Goal: Task Accomplishment & Management: Complete application form

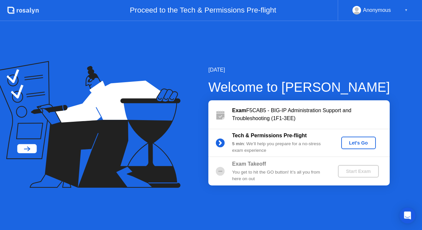
click at [363, 133] on div "Tech & Permissions Pre-flight 5 min : We’ll help you prepare for a no-stress ex…" at bounding box center [298, 142] width 181 height 28
click at [350, 144] on div "Let's Go" at bounding box center [358, 142] width 29 height 5
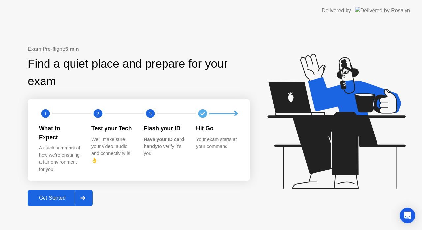
click at [64, 195] on div "Get Started" at bounding box center [52, 198] width 45 height 6
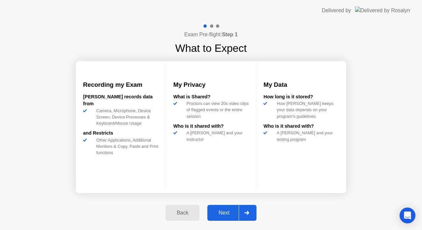
click at [217, 207] on button "Next" at bounding box center [231, 213] width 49 height 16
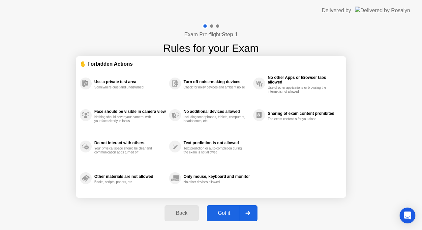
click at [224, 211] on div "Got it" at bounding box center [224, 213] width 31 height 6
select select "**********"
select select "*******"
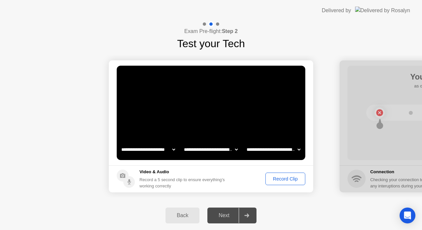
click at [286, 179] on div "Record Clip" at bounding box center [285, 178] width 35 height 5
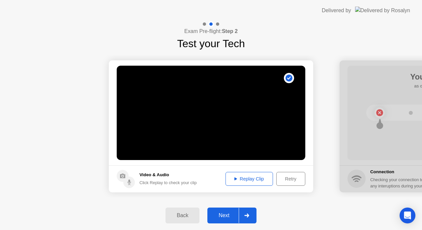
click at [220, 214] on div "Next" at bounding box center [223, 215] width 29 height 6
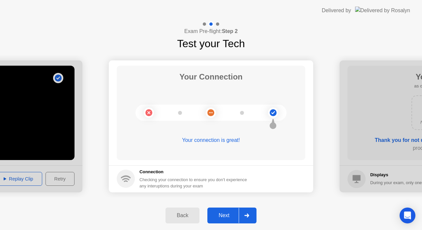
click at [224, 212] on div "Next" at bounding box center [223, 215] width 29 height 6
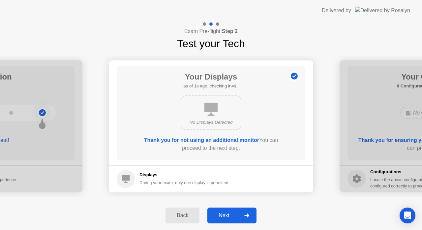
click at [224, 212] on div "Next" at bounding box center [223, 215] width 29 height 6
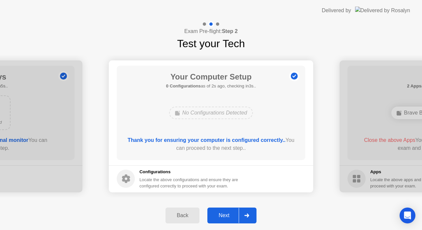
click at [229, 216] on div "Next" at bounding box center [223, 215] width 29 height 6
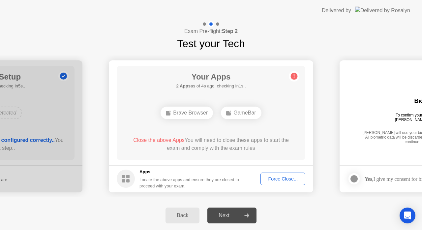
click at [280, 178] on div "Force Close..." at bounding box center [283, 178] width 40 height 5
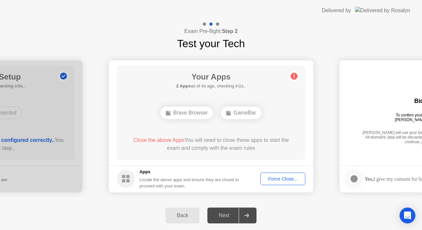
click at [181, 215] on div "Back" at bounding box center [182, 215] width 30 height 6
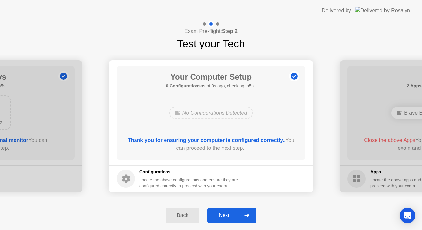
click at [227, 218] on div "Next" at bounding box center [223, 215] width 29 height 6
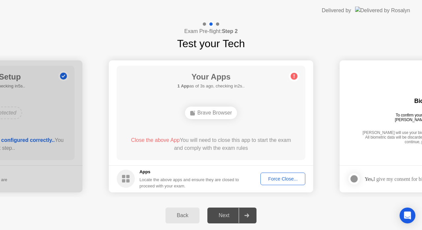
click at [184, 217] on div "Back" at bounding box center [182, 215] width 30 height 6
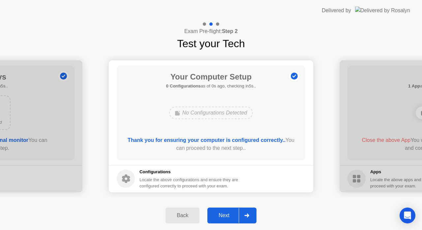
click at [222, 218] on div "Next" at bounding box center [223, 215] width 29 height 6
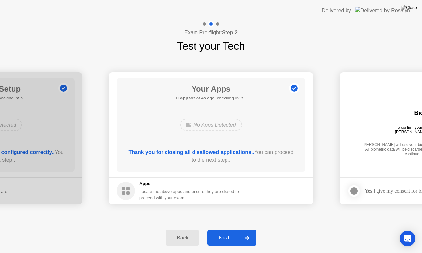
click at [225, 229] on div "Next" at bounding box center [223, 238] width 29 height 6
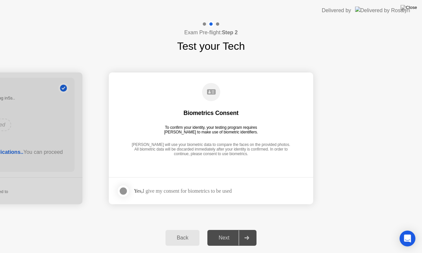
click at [121, 191] on div at bounding box center [123, 191] width 8 height 8
click at [225, 229] on div "Next" at bounding box center [223, 238] width 29 height 6
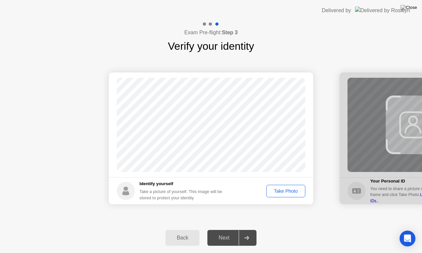
click at [283, 194] on div "Take Photo" at bounding box center [286, 190] width 34 height 5
click at [223, 229] on div "Next" at bounding box center [223, 238] width 29 height 6
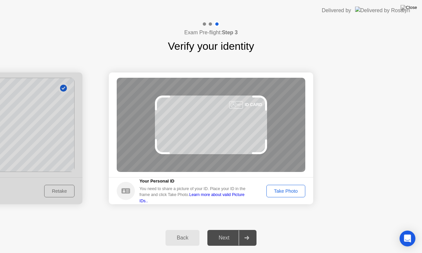
click at [289, 194] on div "Take Photo" at bounding box center [286, 190] width 34 height 5
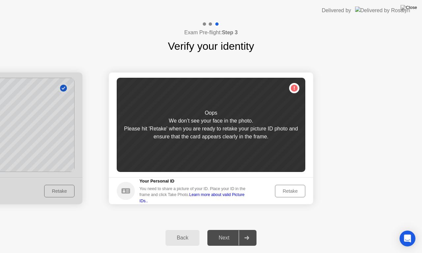
click at [289, 194] on div "Retake" at bounding box center [290, 190] width 26 height 5
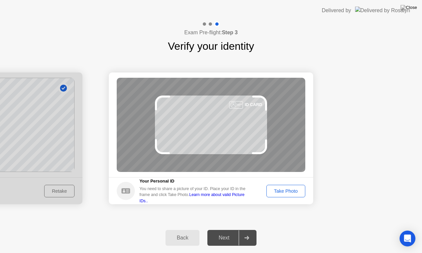
click at [289, 194] on div "Take Photo" at bounding box center [286, 190] width 34 height 5
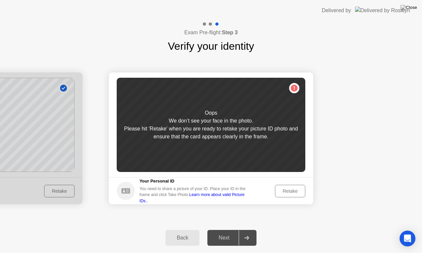
click at [289, 194] on div "Retake" at bounding box center [290, 190] width 26 height 5
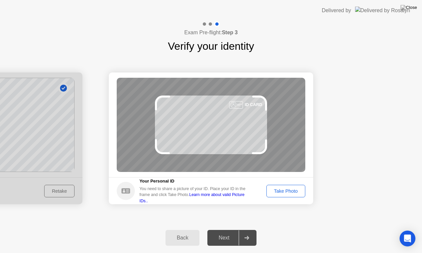
click at [289, 194] on div "Take Photo" at bounding box center [286, 190] width 34 height 5
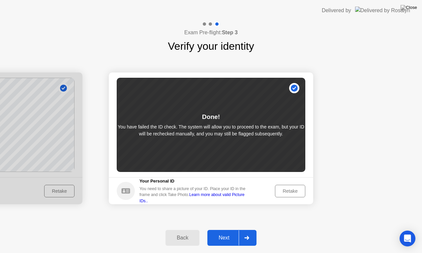
click at [229, 229] on button "Next" at bounding box center [231, 238] width 49 height 16
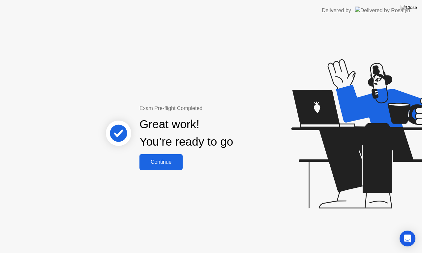
click at [166, 164] on div "Continue" at bounding box center [160, 162] width 39 height 6
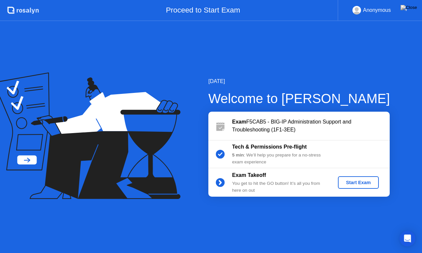
click at [346, 184] on div "Start Exam" at bounding box center [357, 182] width 35 height 5
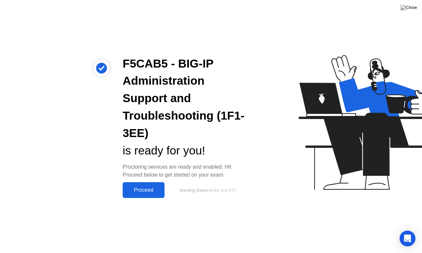
click at [145, 189] on div "Proceed" at bounding box center [144, 190] width 38 height 6
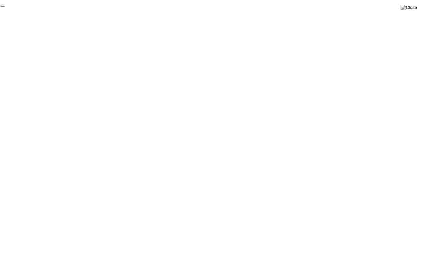
click at [5, 7] on button "End Proctoring Session" at bounding box center [2, 6] width 5 height 2
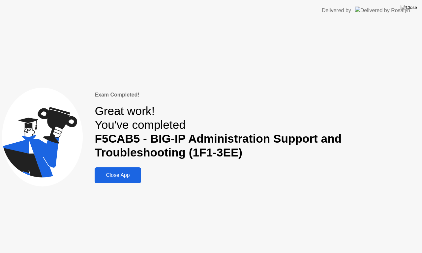
click at [321, 61] on div "Exam Completed! Great work! You've completed F5CAB5 - BIG-IP Administration Sup…" at bounding box center [211, 137] width 422 height 232
click at [117, 170] on button "Close App" at bounding box center [118, 175] width 46 height 16
